Goal: Navigation & Orientation: Find specific page/section

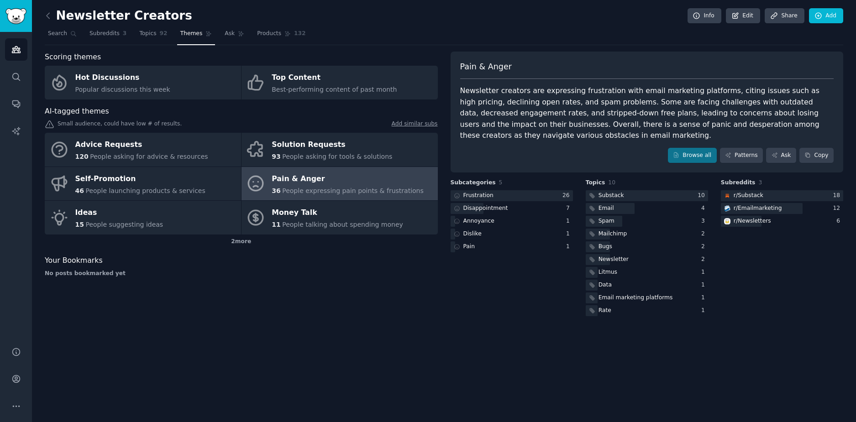
click at [190, 34] on span "Themes" at bounding box center [191, 34] width 22 height 8
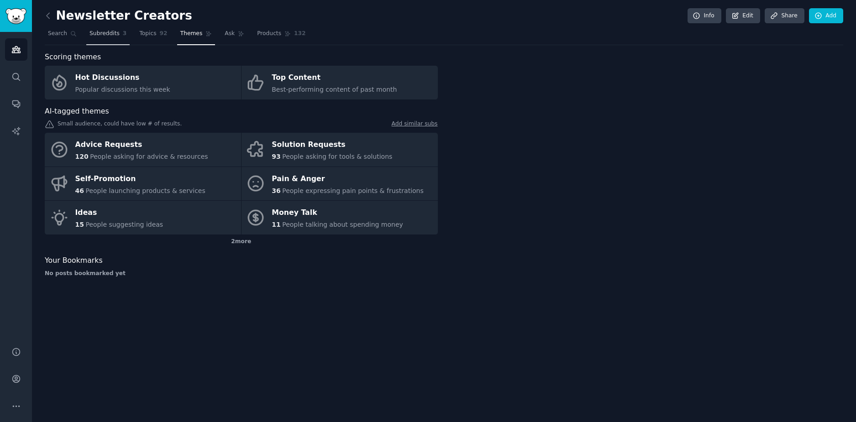
click at [101, 37] on span "Subreddits" at bounding box center [104, 34] width 30 height 8
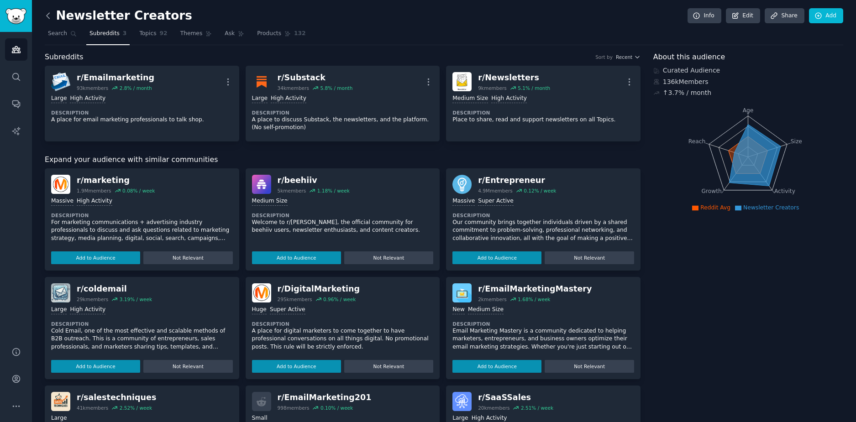
click at [46, 18] on icon at bounding box center [48, 16] width 10 height 10
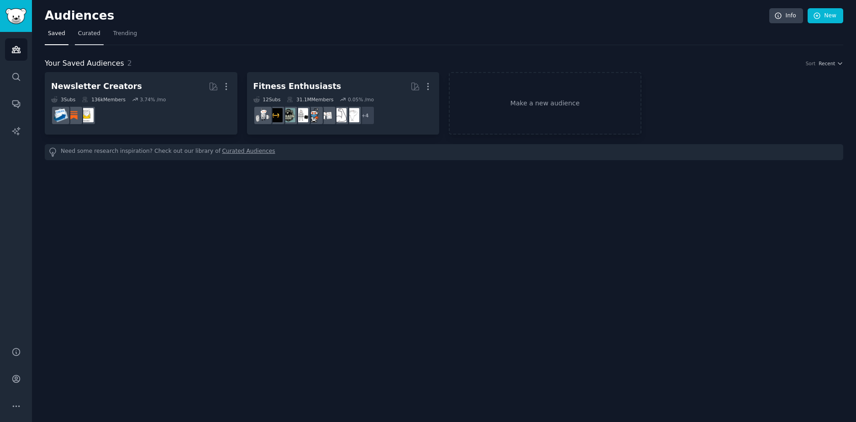
click at [84, 32] on span "Curated" at bounding box center [89, 34] width 22 height 8
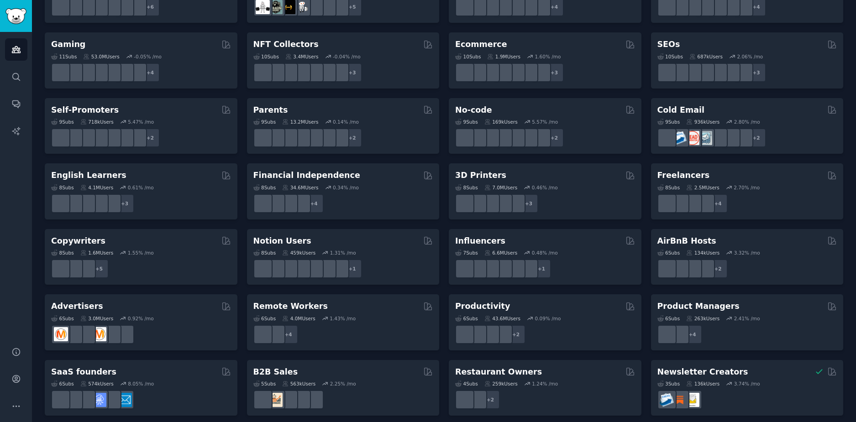
scroll to position [308, 0]
